Goal: Download file/media

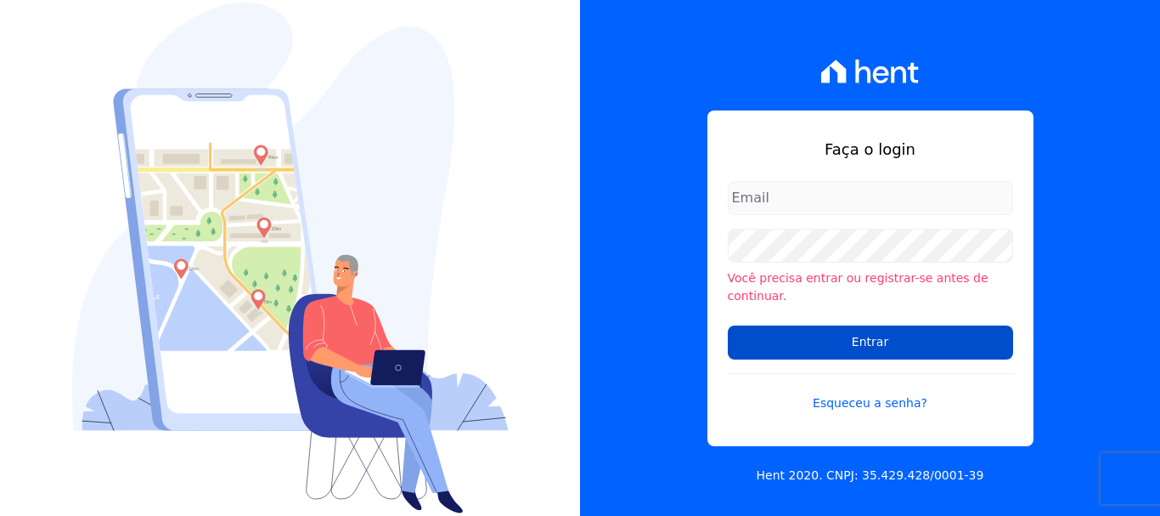
type input "ary@santuzzo.com.br"
click at [872, 333] on input "Entrar" at bounding box center [870, 342] width 285 height 34
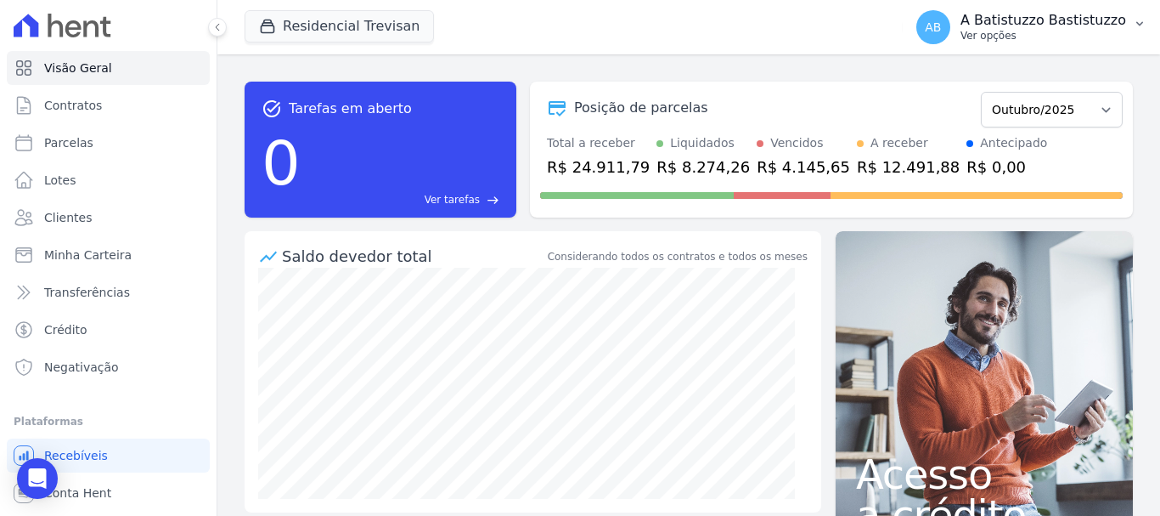
click at [941, 31] on span "AB" at bounding box center [933, 27] width 16 height 12
click at [943, 18] on span "AB" at bounding box center [934, 27] width 34 height 34
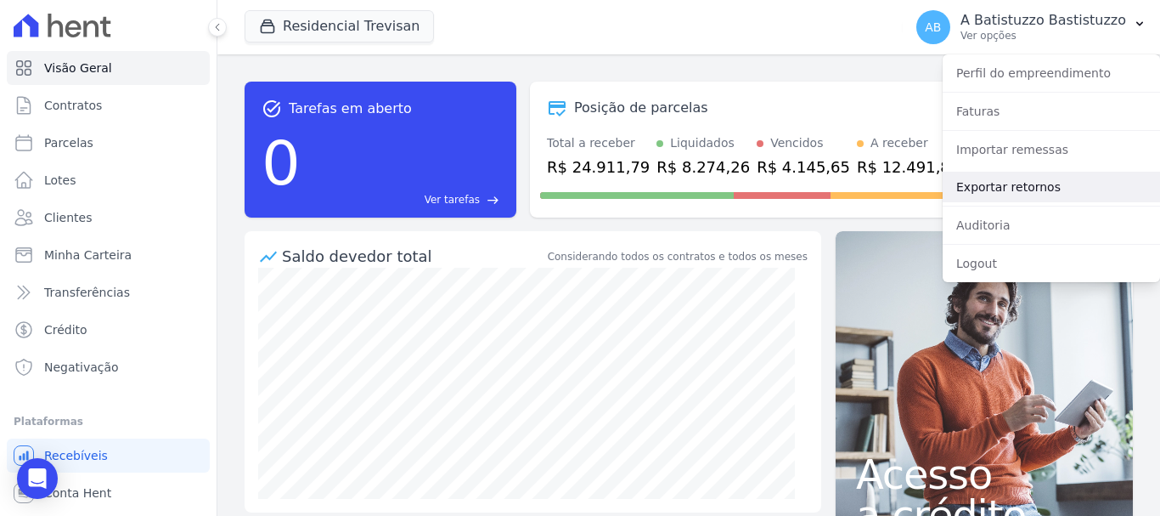
click at [973, 187] on link "Exportar retornos" at bounding box center [1051, 187] width 217 height 31
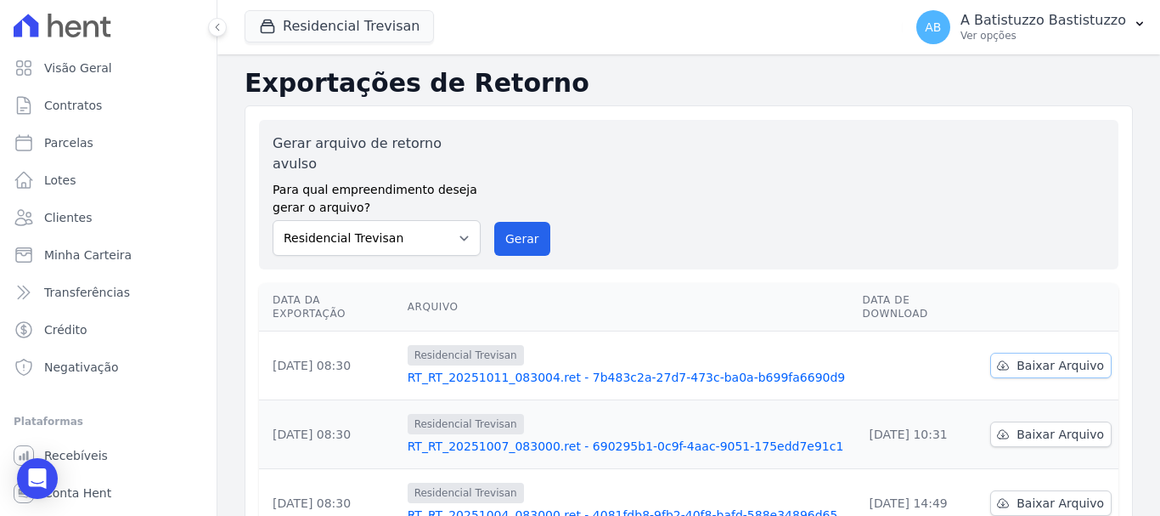
click at [1022, 353] on link "Baixar Arquivo" at bounding box center [1050, 365] width 121 height 25
click at [537, 369] on link "RT_RT_20251011_083004.ret - 7b483c2a-27d7-473c-ba0a-b699fa6690d9" at bounding box center [629, 377] width 442 height 17
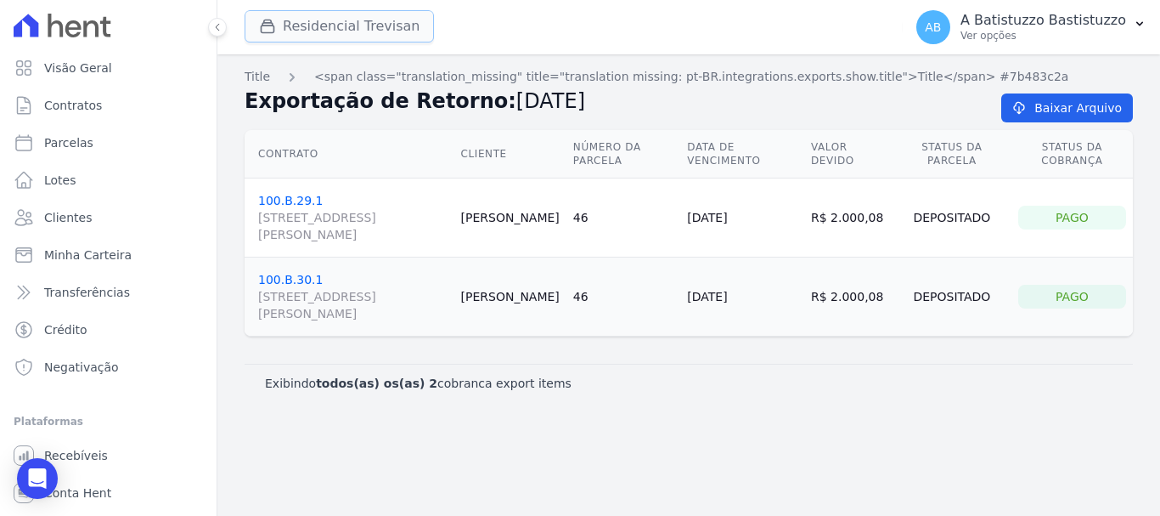
click at [311, 28] on button "Residencial Trevisan" at bounding box center [339, 26] width 189 height 32
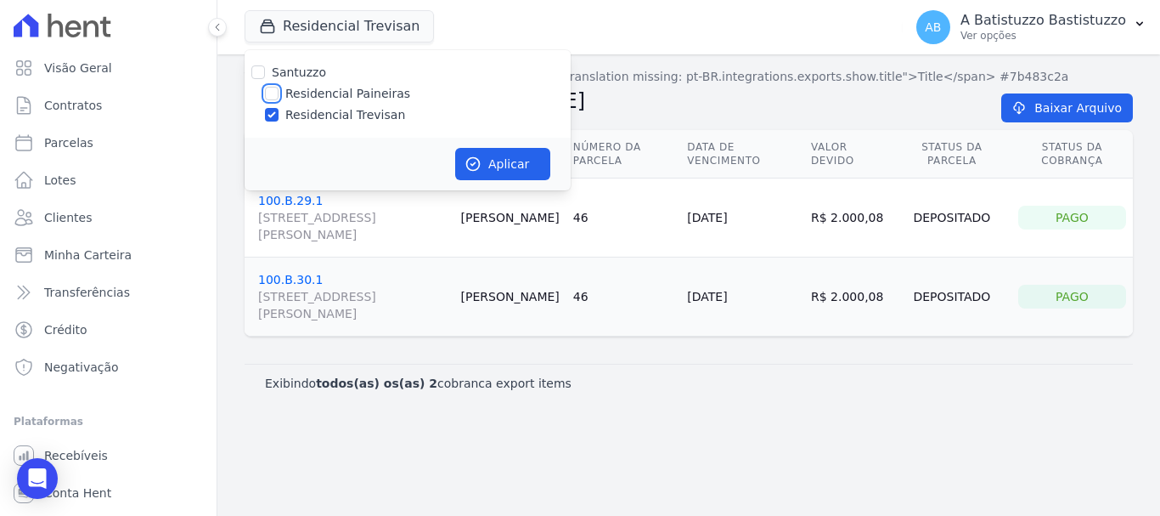
click at [274, 93] on input "Residencial Paineiras" at bounding box center [272, 94] width 14 height 14
checkbox input "true"
click at [272, 113] on input "Residencial Trevisan" at bounding box center [272, 115] width 14 height 14
checkbox input "false"
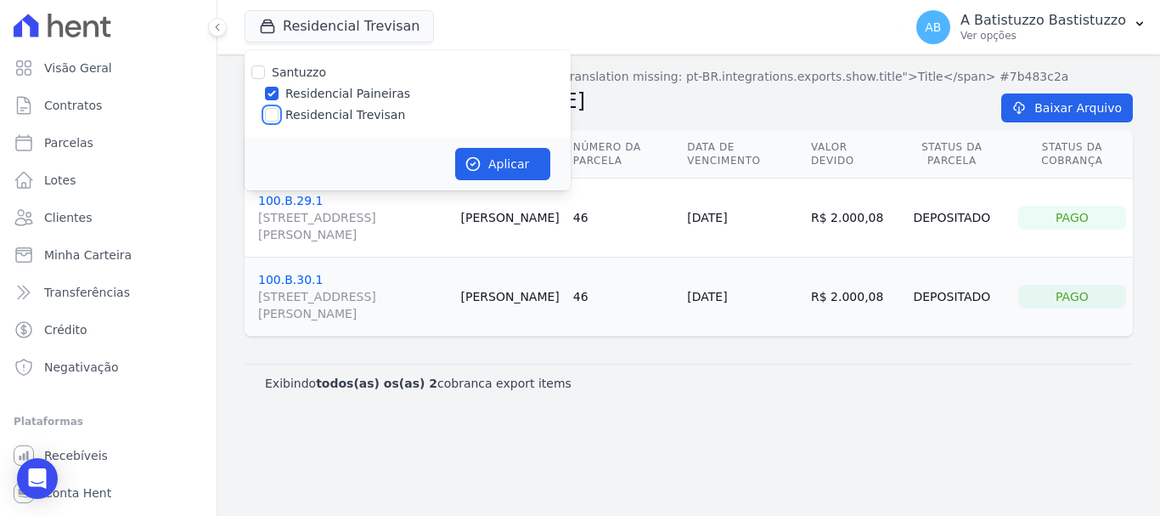
checkbox input "false"
click at [488, 158] on button "Aplicar" at bounding box center [502, 164] width 95 height 32
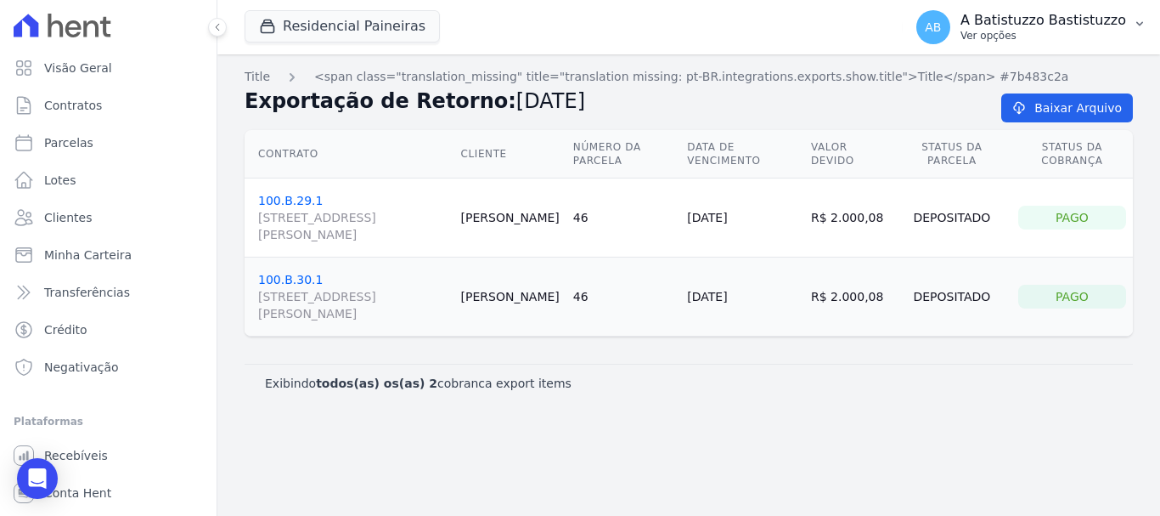
click at [941, 29] on span "AB" at bounding box center [933, 27] width 16 height 12
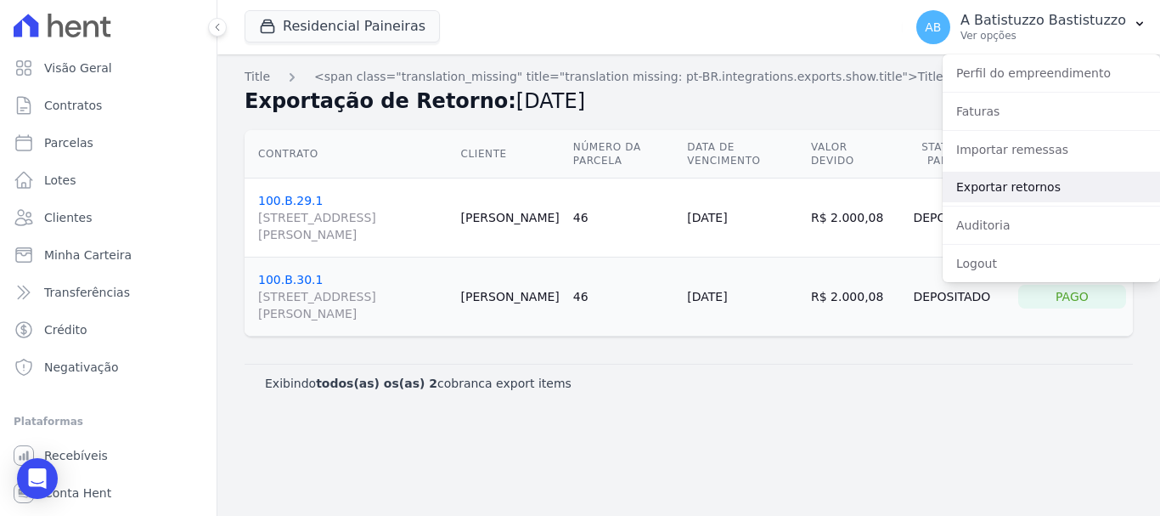
click at [975, 184] on link "Exportar retornos" at bounding box center [1051, 187] width 217 height 31
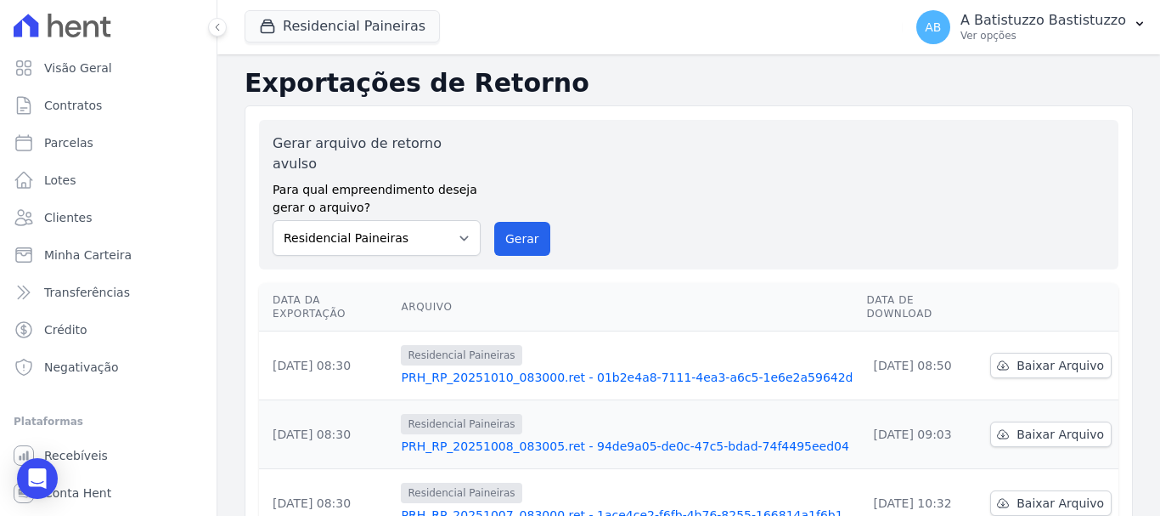
click at [545, 369] on link "PRH_RP_20251010_083000.ret - 01b2e4a8-7111-4ea3-a6c5-1e6e2a59642d" at bounding box center [627, 377] width 452 height 17
